Goal: Task Accomplishment & Management: Manage account settings

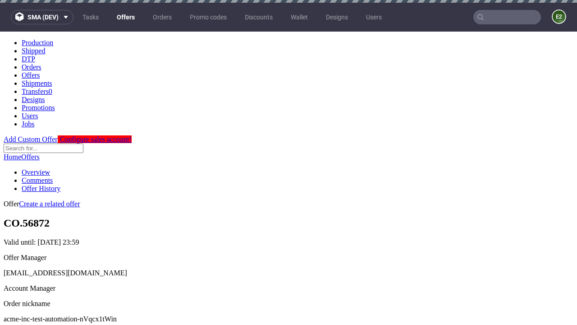
scroll to position [3, 0]
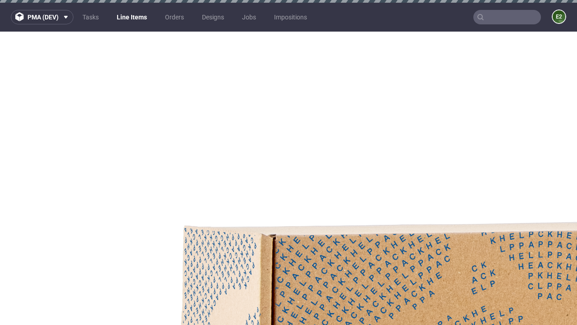
select select "accepted"
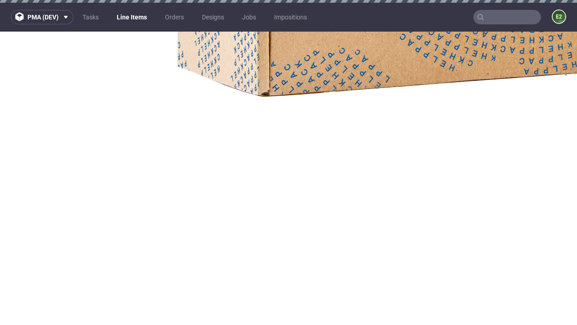
scroll to position [3, 0]
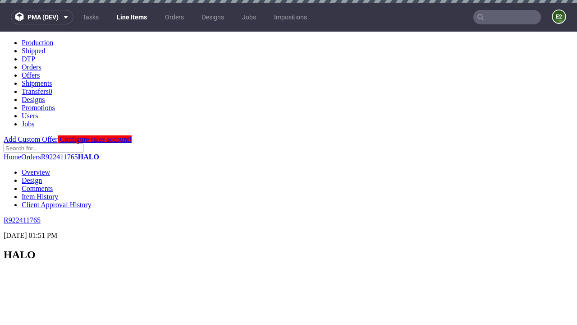
scroll to position [1536, 0]
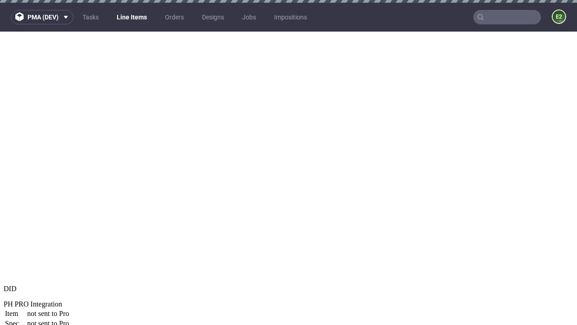
select select "received"
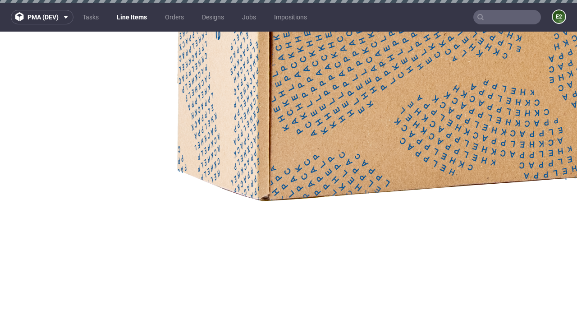
select select "accepted_dtp_issue_reprint"
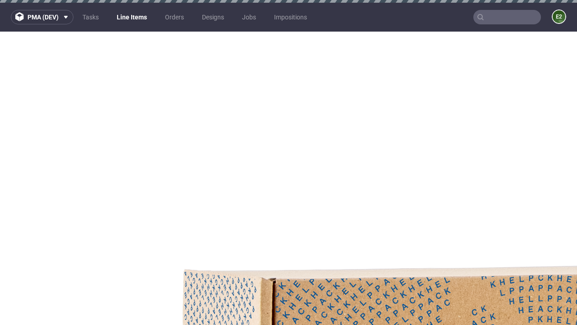
scroll to position [1607, 0]
